Goal: Task Accomplishment & Management: Complete application form

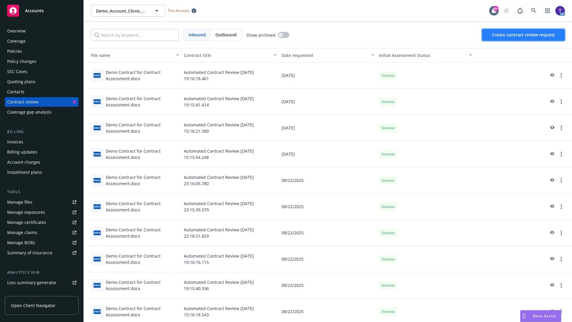
click at [524, 35] on span "Create contract review request" at bounding box center [523, 35] width 63 height 6
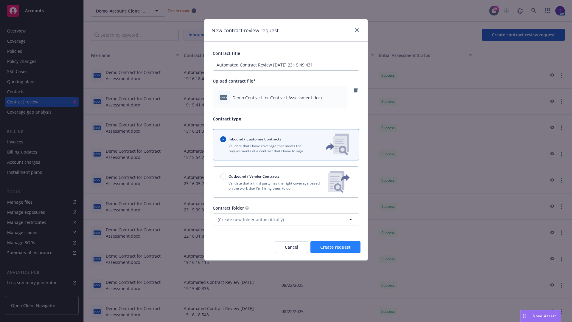
type input "Automated Contract Review [DATE] 23:15:49.431"
click at [335, 247] on span "Create request" at bounding box center [335, 247] width 30 height 6
